Goal: Go to known website: Access a specific website the user already knows

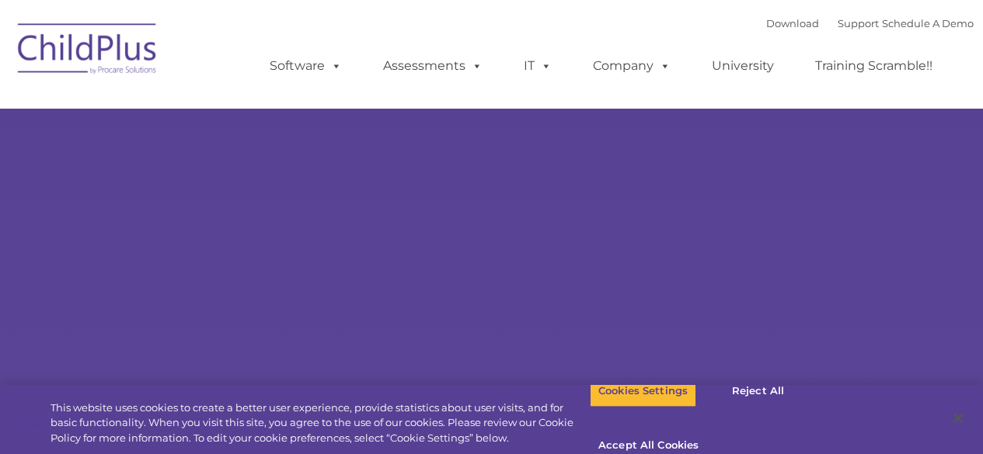
type input ""
select select "MEDIUM"
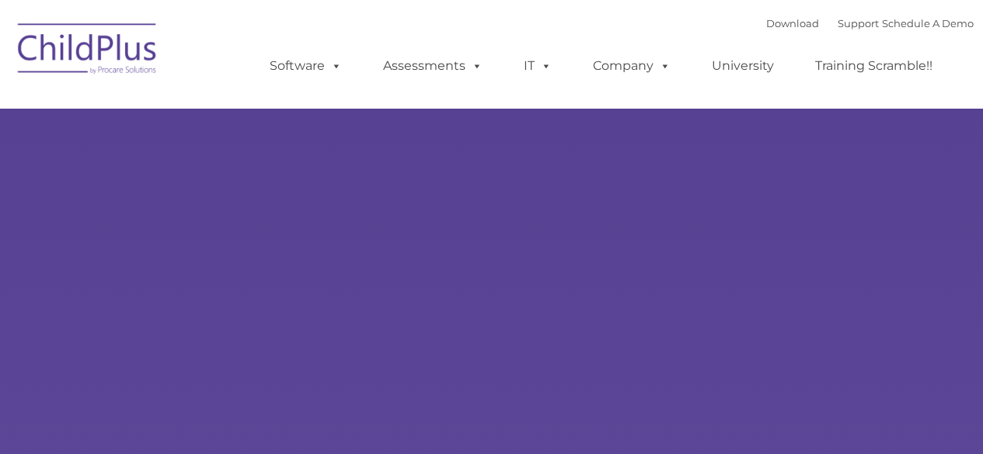
type input ""
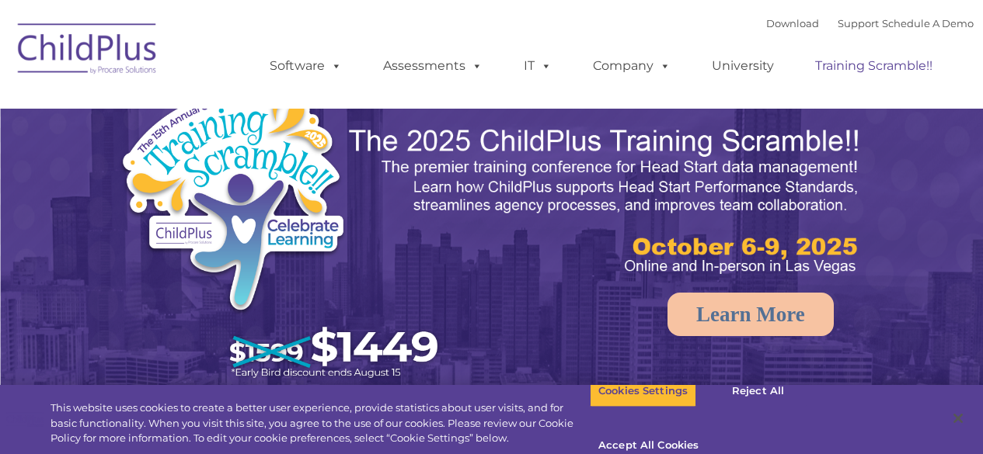
select select "MEDIUM"
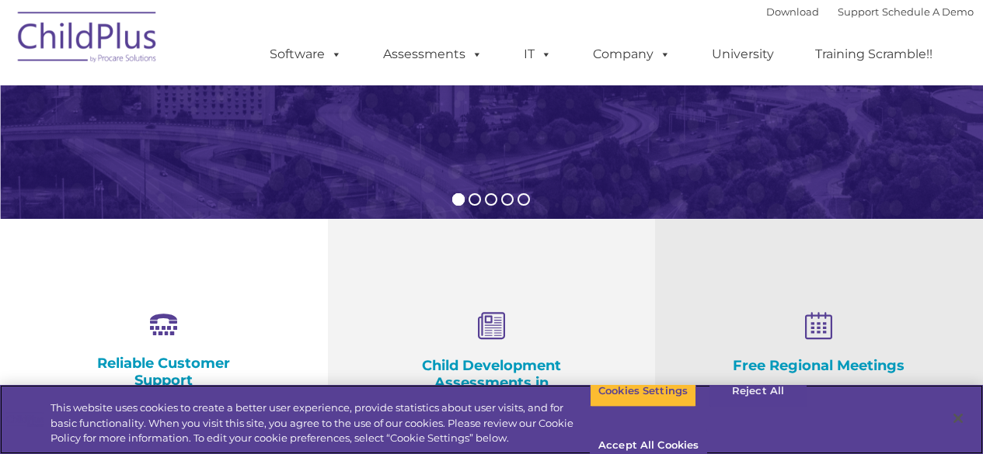
scroll to position [388, 0]
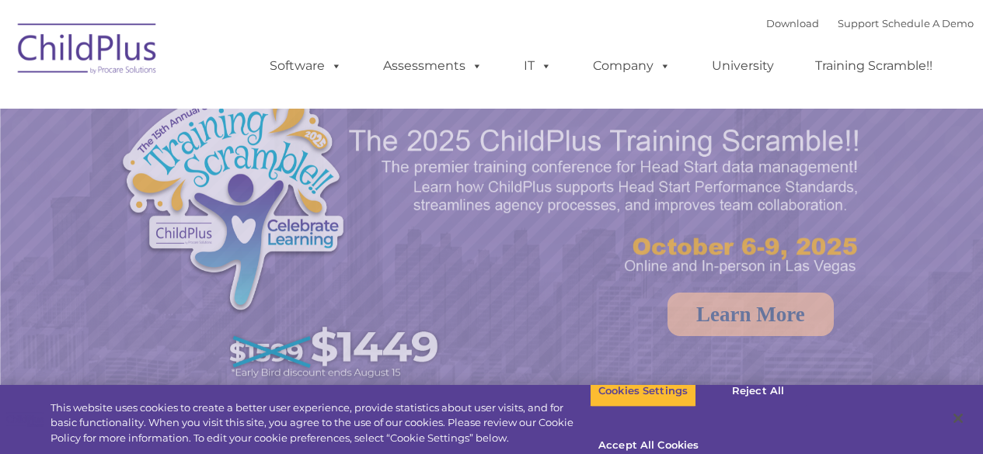
select select "MEDIUM"
